Goal: Transaction & Acquisition: Purchase product/service

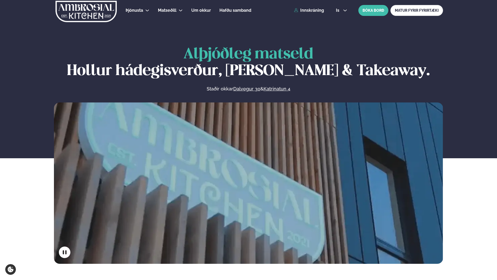
click at [313, 14] on div "Þjónusta Hádegismatur fyrir fyrirtæki Fyrirtækja veitingar Einkapartý Matseðill…" at bounding box center [248, 10] width 420 height 21
click at [314, 12] on link "Innskráning" at bounding box center [309, 10] width 30 height 5
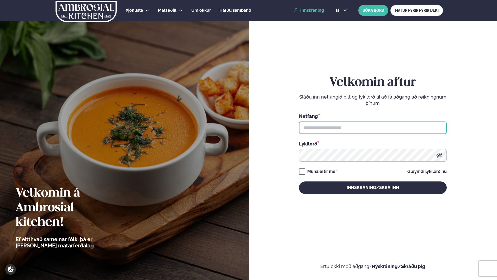
type input "**********"
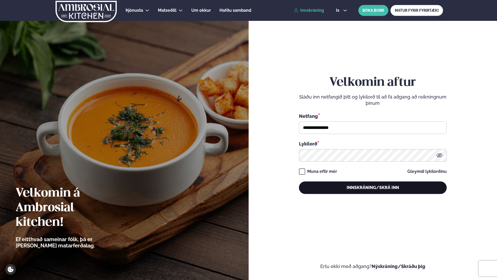
click at [333, 186] on button "Innskráning/Skrá inn" at bounding box center [373, 187] width 148 height 13
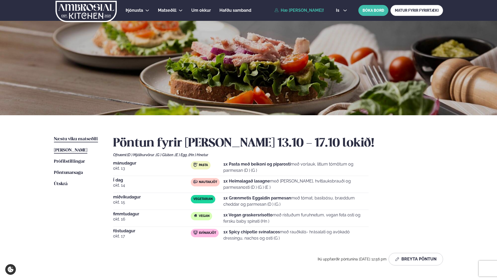
click at [72, 140] on span "Næstu viku matseðill" at bounding box center [76, 139] width 44 height 4
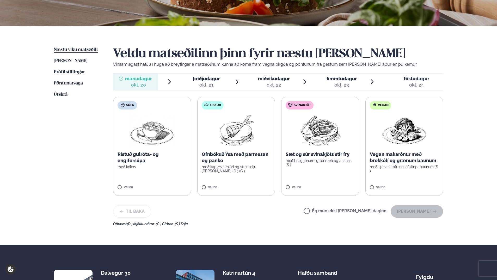
scroll to position [104, 0]
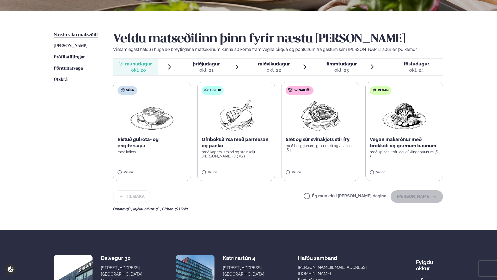
click at [316, 143] on div "Sæt og súr svínakjöts stir fry með hrísgrjónum, grænmeti og ananas (S )" at bounding box center [320, 144] width 69 height 16
click at [424, 199] on button "[PERSON_NAME]" at bounding box center [417, 196] width 52 height 13
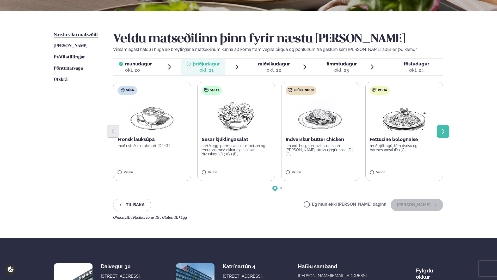
click at [444, 128] on icon "Next slide" at bounding box center [443, 131] width 6 height 6
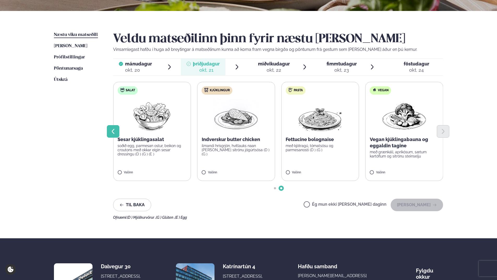
click at [109, 134] on button "Previous slide" at bounding box center [113, 131] width 13 height 13
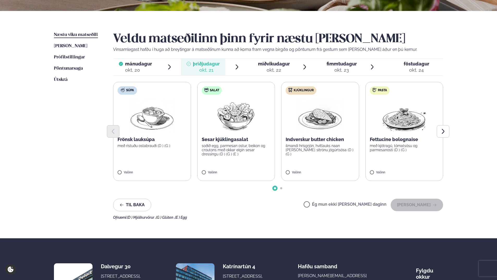
click at [405, 127] on div at bounding box center [278, 131] width 330 height 13
click at [392, 151] on p "með kjötragú, tómatsósu og parmesanosti (D ) (G )" at bounding box center [404, 148] width 69 height 8
click at [420, 201] on button "[PERSON_NAME]" at bounding box center [417, 205] width 52 height 13
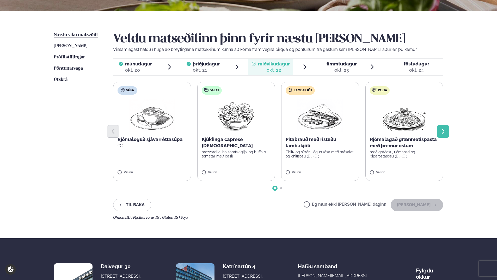
click at [438, 133] on button "Next slide" at bounding box center [443, 131] width 13 height 13
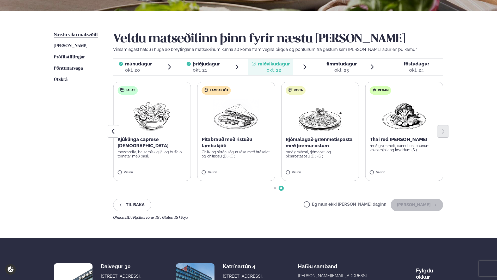
click at [243, 140] on p "Pitabrauð með ristuðu lambakjöti" at bounding box center [236, 142] width 69 height 13
click at [422, 208] on button "[PERSON_NAME]" at bounding box center [417, 205] width 52 height 13
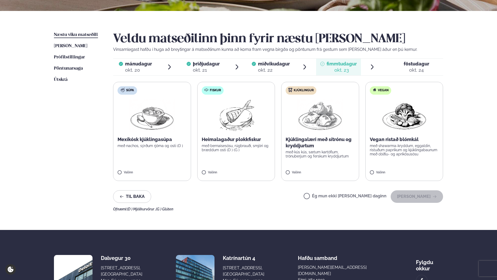
click at [404, 145] on p "með shawarma-kryddum, eggaldin, ristuðum paprikum og kjúklingabaunum með döðlu-…" at bounding box center [404, 150] width 69 height 13
click at [434, 196] on icon "button" at bounding box center [434, 196] width 4 height 4
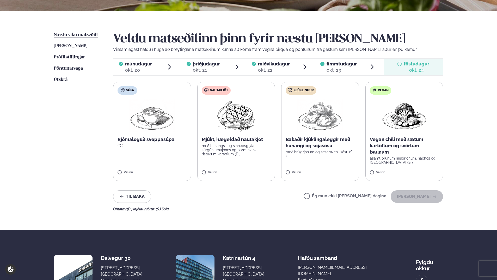
click at [228, 155] on p "með hunangs- og sinnepsgljáa, súrgúrkumajónes og parmesan-ristuðum kartöflum (D…" at bounding box center [236, 150] width 69 height 13
click at [413, 197] on button "[PERSON_NAME]" at bounding box center [417, 196] width 52 height 13
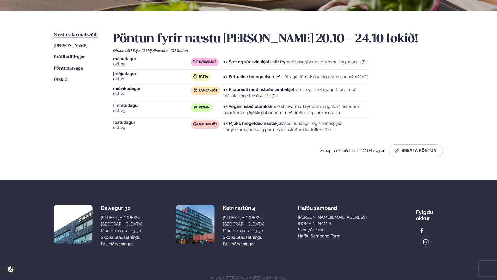
click at [84, 45] on span "[PERSON_NAME]" at bounding box center [70, 46] width 33 height 4
